Goal: Task Accomplishment & Management: Use online tool/utility

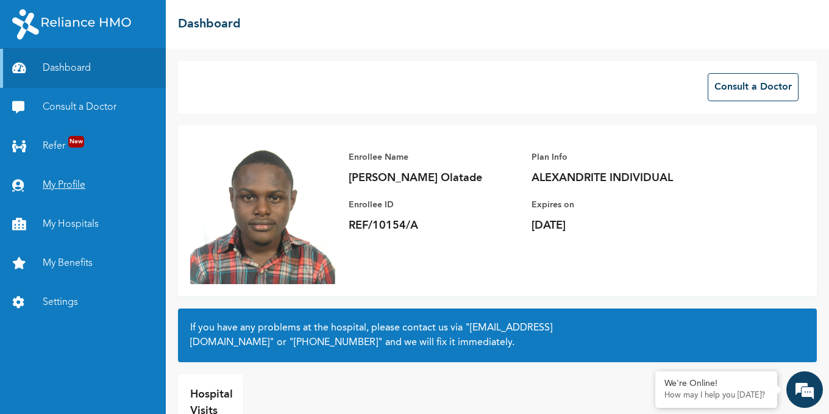
click at [51, 189] on link "My Profile" at bounding box center [83, 185] width 166 height 39
click at [48, 301] on link "Settings" at bounding box center [83, 302] width 166 height 39
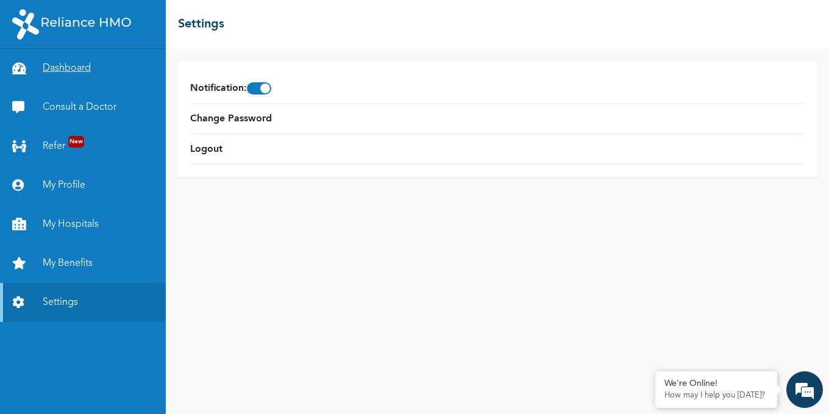
click at [59, 65] on link "Dashboard" at bounding box center [83, 68] width 166 height 39
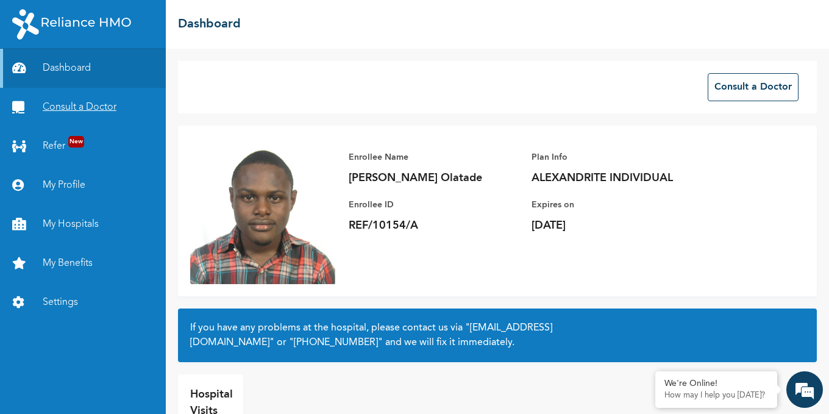
click at [57, 108] on link "Consult a Doctor" at bounding box center [83, 107] width 166 height 39
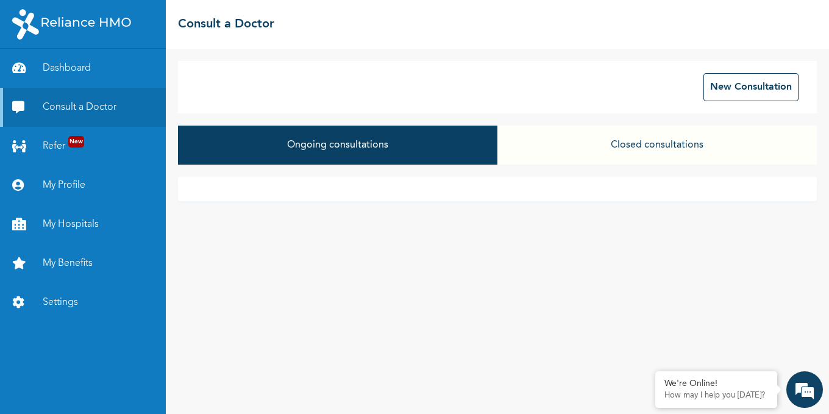
click at [304, 147] on button "Ongoing consultations" at bounding box center [337, 145] width 319 height 39
